Goal: Information Seeking & Learning: Learn about a topic

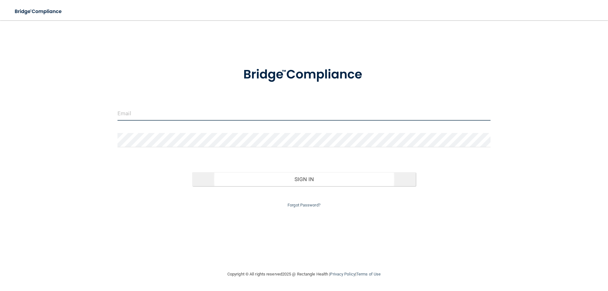
type input "[EMAIL_ADDRESS][DOMAIN_NAME]"
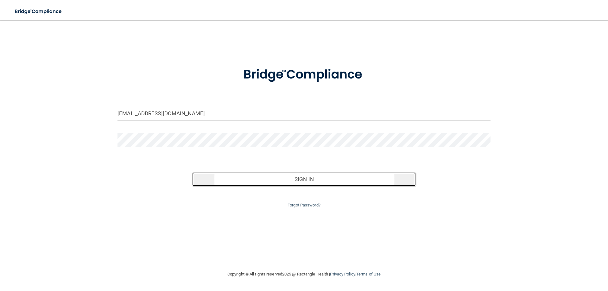
click at [319, 182] on button "Sign In" at bounding box center [304, 179] width 224 height 14
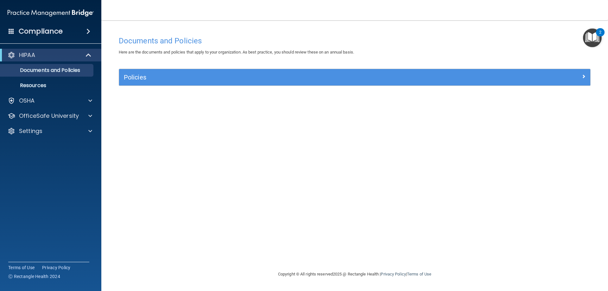
click at [598, 36] on img "Open Resource Center, 2 new notifications" at bounding box center [592, 38] width 19 height 19
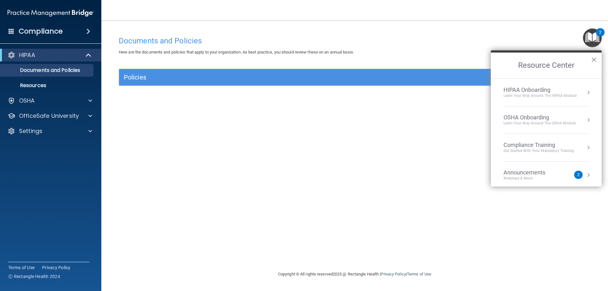
click at [593, 59] on button "×" at bounding box center [594, 59] width 6 height 10
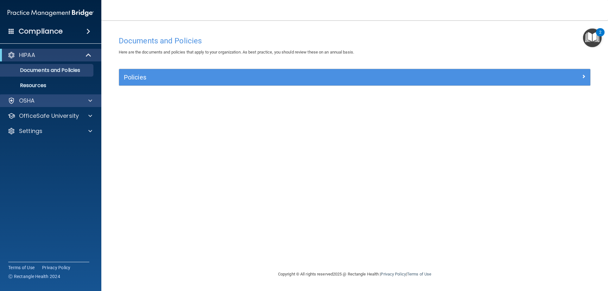
click at [86, 105] on div "OSHA" at bounding box center [51, 100] width 102 height 13
click at [82, 29] on div "Compliance" at bounding box center [50, 31] width 101 height 14
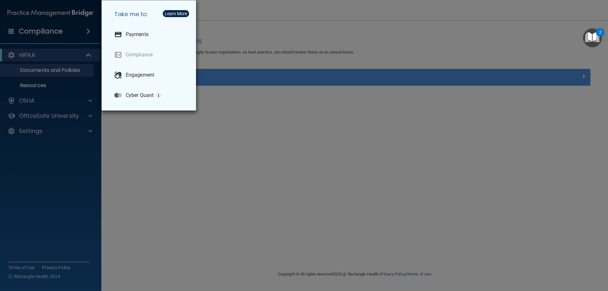
click at [306, 183] on div "Take me to: Payments Compliance Engagement Cyber Quant" at bounding box center [304, 145] width 608 height 291
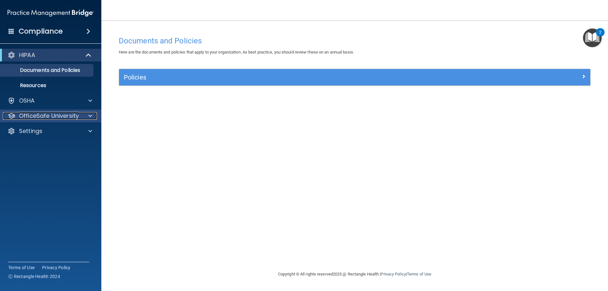
click at [62, 117] on p "OfficeSafe University" at bounding box center [49, 116] width 60 height 8
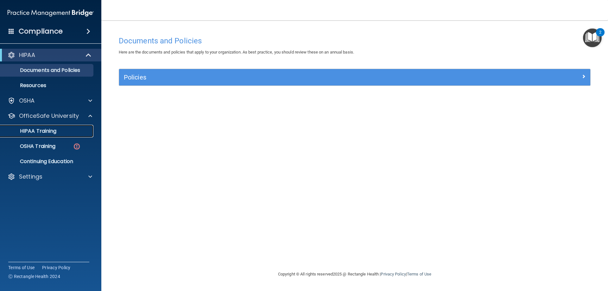
click at [54, 134] on p "HIPAA Training" at bounding box center [30, 131] width 52 height 6
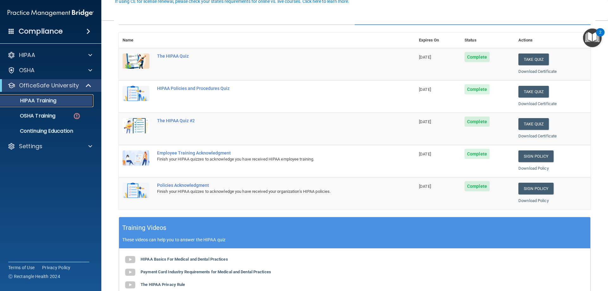
scroll to position [127, 0]
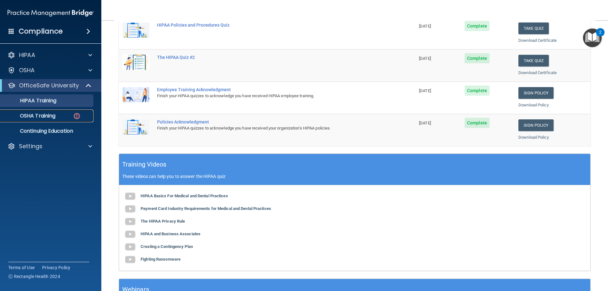
click at [51, 117] on p "OSHA Training" at bounding box center [29, 116] width 51 height 6
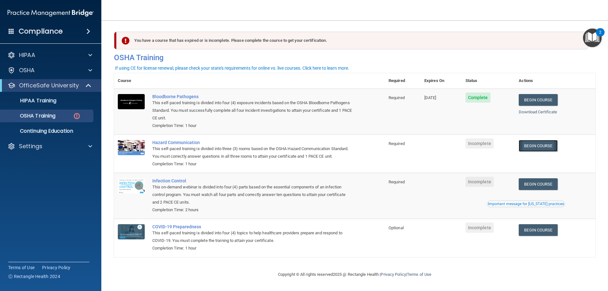
click at [552, 145] on link "Begin Course" at bounding box center [538, 146] width 39 height 12
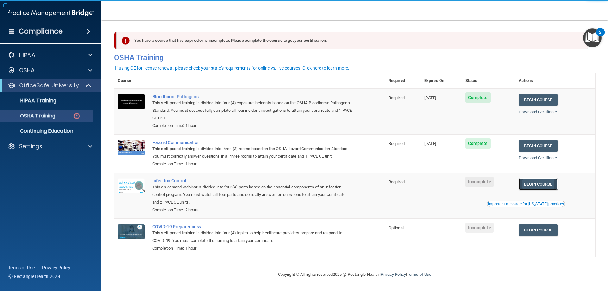
click at [539, 185] on link "Begin Course" at bounding box center [538, 184] width 39 height 12
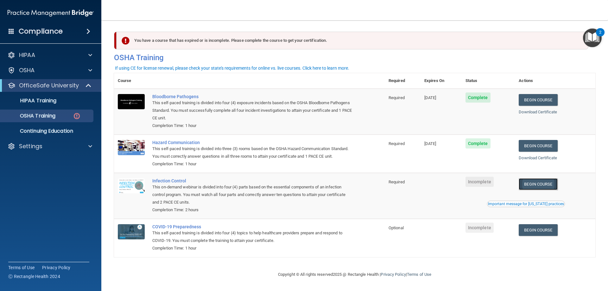
click at [557, 185] on link "Begin Course" at bounding box center [538, 184] width 39 height 12
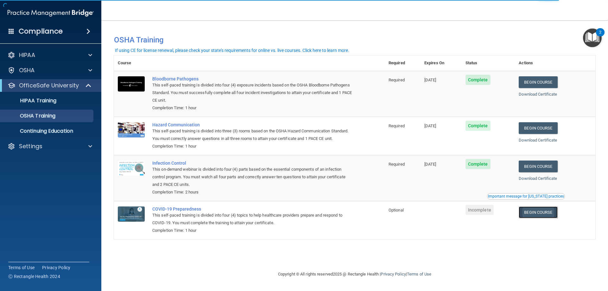
click at [536, 215] on link "Begin Course" at bounding box center [538, 213] width 39 height 12
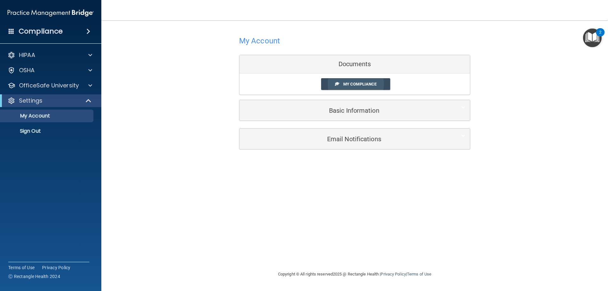
click at [352, 86] on span "My Compliance" at bounding box center [359, 84] width 33 height 5
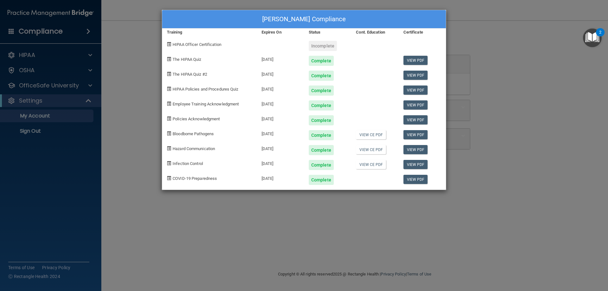
click at [136, 37] on div "[PERSON_NAME] Compliance Training Expires On Status Cont. Education Certificate…" at bounding box center [304, 145] width 608 height 291
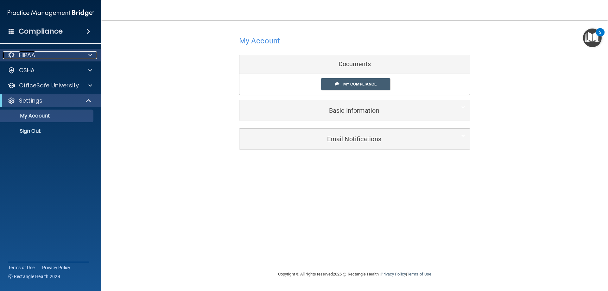
click at [82, 55] on div at bounding box center [89, 55] width 16 height 8
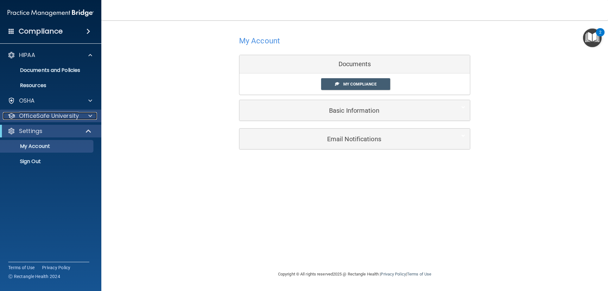
click at [54, 116] on p "OfficeSafe University" at bounding box center [49, 116] width 60 height 8
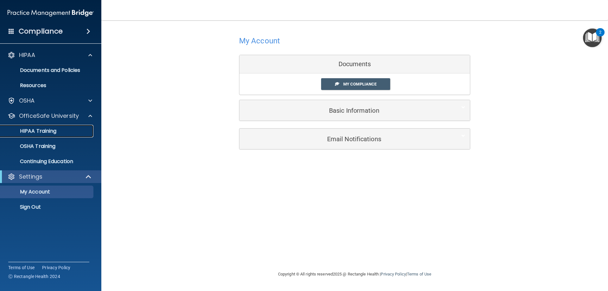
click at [72, 129] on div "HIPAA Training" at bounding box center [47, 131] width 86 height 6
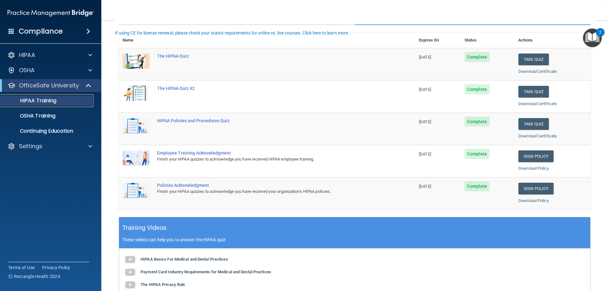
scroll to position [95, 0]
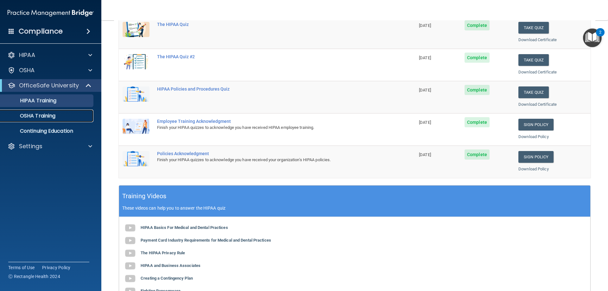
click at [36, 114] on p "OSHA Training" at bounding box center [29, 116] width 51 height 6
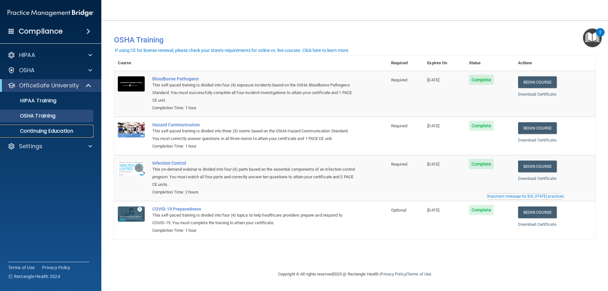
click at [74, 132] on p "Continuing Education" at bounding box center [47, 131] width 86 height 6
